Goal: Information Seeking & Learning: Learn about a topic

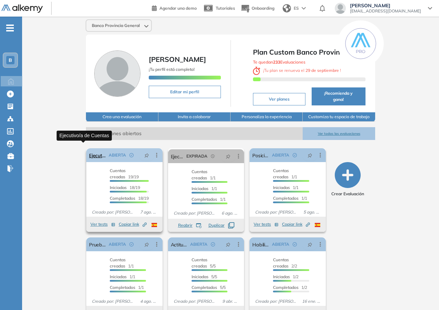
click at [89, 148] on link "Ejecutivo/a de Cuentas" at bounding box center [97, 155] width 17 height 14
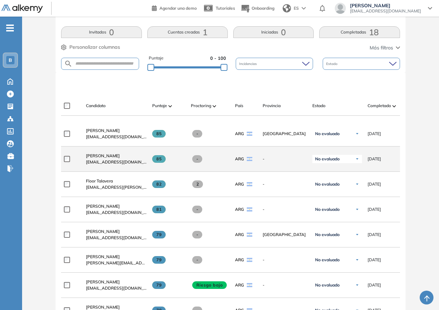
scroll to position [207, 0]
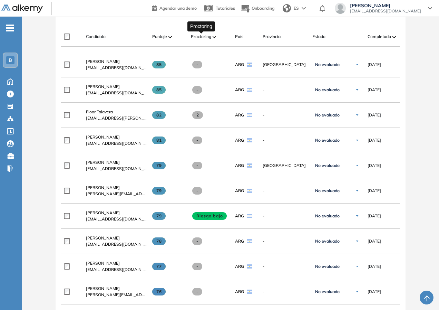
click at [210, 39] on span "Proctoring" at bounding box center [201, 36] width 20 height 6
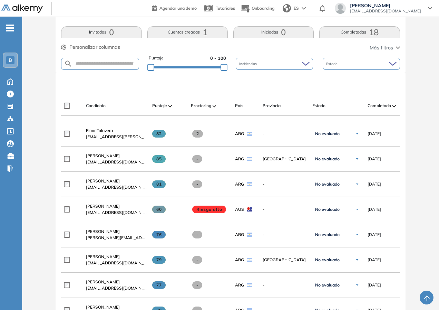
scroll to position [104, 0]
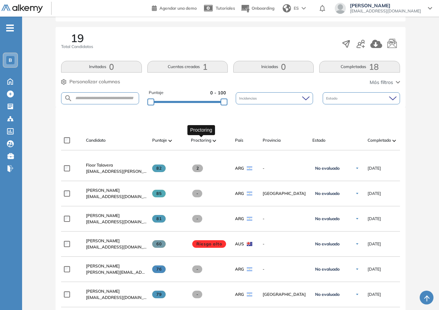
click at [203, 143] on span "Proctoring" at bounding box center [201, 140] width 20 height 6
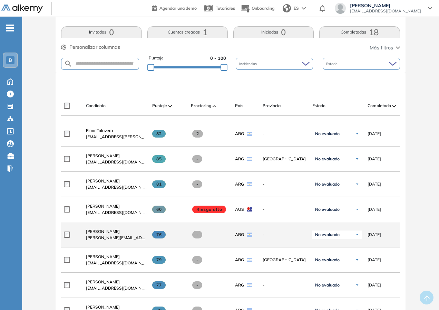
scroll to position [0, 0]
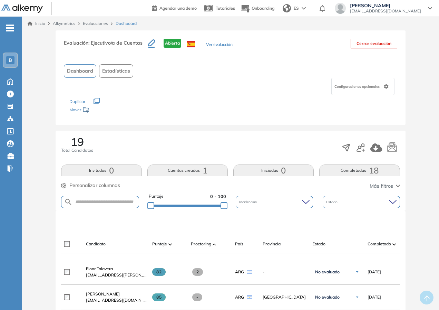
drag, startPoint x: 421, startPoint y: 96, endPoint x: 414, endPoint y: 43, distance: 53.6
